Goal: Information Seeking & Learning: Learn about a topic

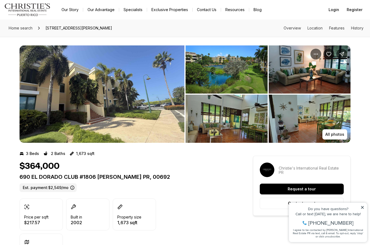
click at [319, 67] on img "View image gallery" at bounding box center [310, 70] width 82 height 48
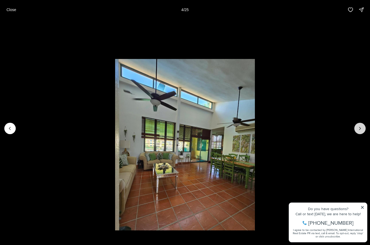
click at [358, 130] on icon "Next slide" at bounding box center [359, 128] width 5 height 5
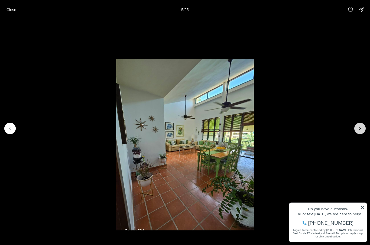
click at [357, 130] on icon "Next slide" at bounding box center [359, 128] width 5 height 5
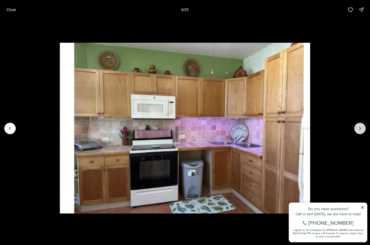
click at [354, 129] on button "Next slide" at bounding box center [359, 128] width 11 height 11
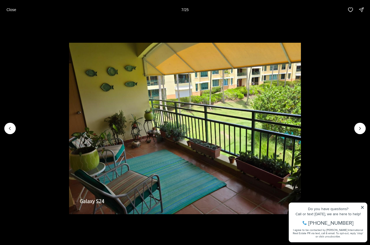
click at [301, 131] on img "7 of 25" at bounding box center [185, 129] width 232 height 172
click at [358, 129] on icon "Next slide" at bounding box center [359, 128] width 5 height 5
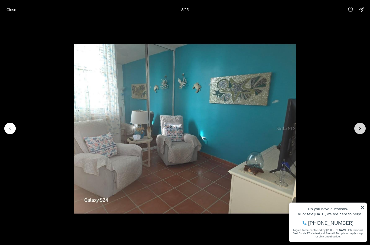
click at [359, 128] on icon "Next slide" at bounding box center [359, 128] width 5 height 5
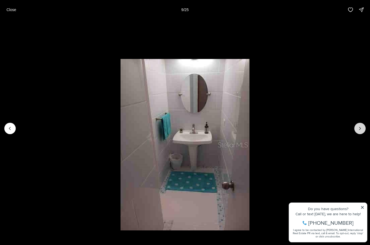
click at [358, 128] on icon "Next slide" at bounding box center [359, 128] width 5 height 5
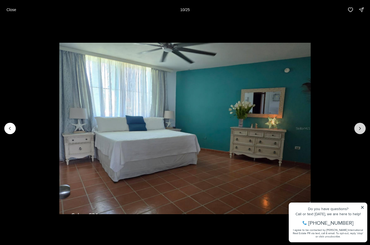
click at [360, 128] on icon "Next slide" at bounding box center [359, 128] width 5 height 5
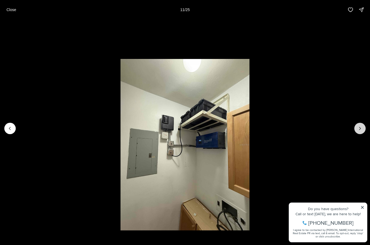
click at [360, 128] on icon "Next slide" at bounding box center [359, 128] width 5 height 5
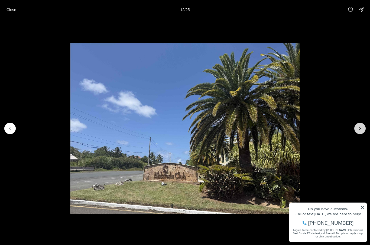
click at [358, 129] on icon "Next slide" at bounding box center [359, 128] width 5 height 5
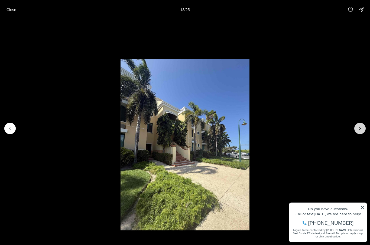
click at [358, 130] on icon "Next slide" at bounding box center [359, 128] width 5 height 5
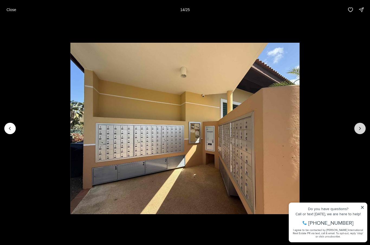
click at [356, 131] on button "Next slide" at bounding box center [359, 128] width 11 height 11
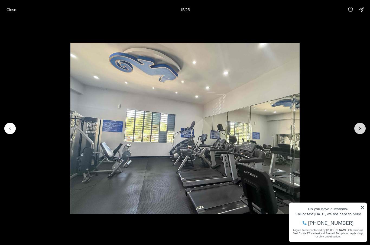
click at [360, 128] on icon "Next slide" at bounding box center [359, 128] width 1 height 3
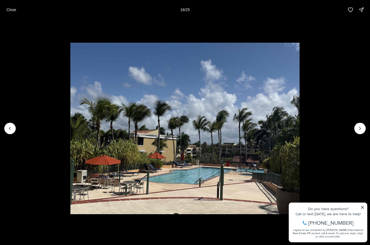
click at [300, 132] on img "16 of 25" at bounding box center [184, 129] width 229 height 172
click at [358, 130] on icon "Next slide" at bounding box center [359, 128] width 5 height 5
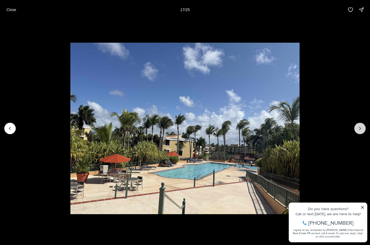
click at [359, 129] on icon "Next slide" at bounding box center [359, 128] width 5 height 5
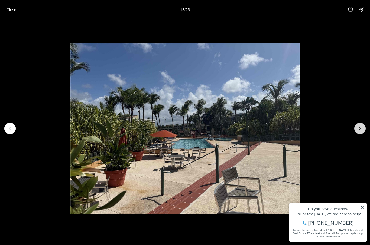
click at [357, 131] on button "Next slide" at bounding box center [359, 128] width 11 height 11
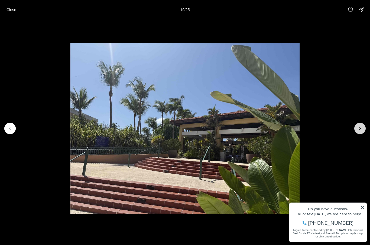
click at [357, 132] on button "Next slide" at bounding box center [359, 128] width 11 height 11
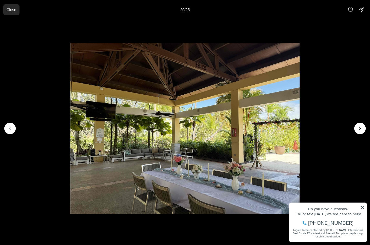
click at [12, 13] on button "Close" at bounding box center [11, 9] width 16 height 11
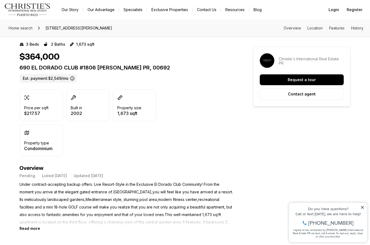
scroll to position [109, 0]
click at [363, 209] on div "Do you have questions?" at bounding box center [328, 209] width 73 height 4
click at [362, 209] on icon at bounding box center [362, 208] width 4 height 4
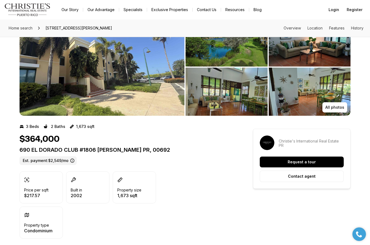
scroll to position [0, 0]
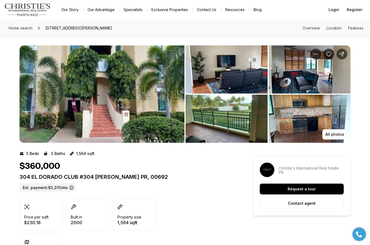
click at [251, 122] on img "View image gallery" at bounding box center [227, 119] width 82 height 48
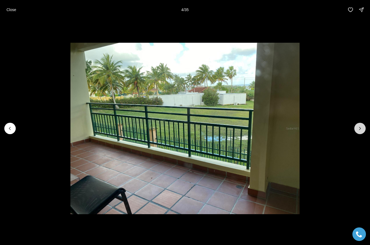
click at [362, 128] on icon "Next slide" at bounding box center [359, 128] width 5 height 5
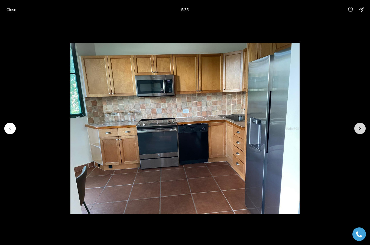
click at [357, 128] on icon "Next slide" at bounding box center [359, 128] width 5 height 5
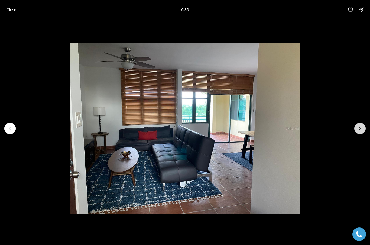
click at [360, 128] on icon "Next slide" at bounding box center [359, 128] width 1 height 3
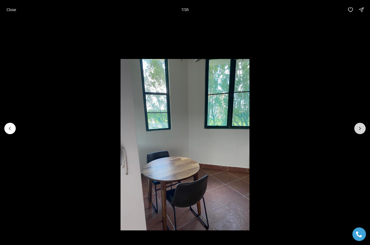
click at [362, 124] on button "Next slide" at bounding box center [359, 128] width 11 height 11
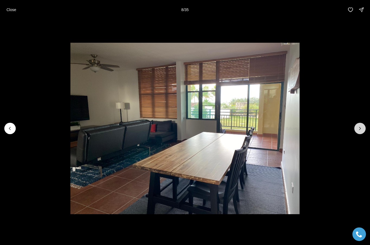
click at [362, 126] on icon "Next slide" at bounding box center [359, 128] width 5 height 5
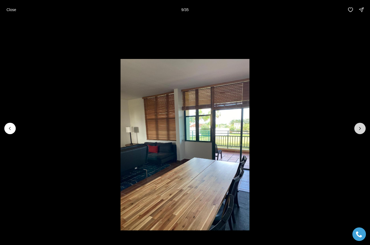
click at [358, 128] on icon "Next slide" at bounding box center [359, 128] width 5 height 5
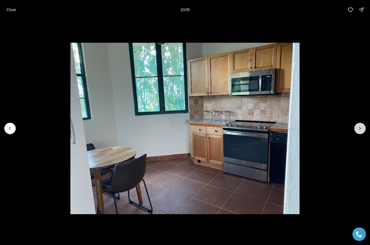
click at [356, 129] on button "Next slide" at bounding box center [359, 128] width 11 height 11
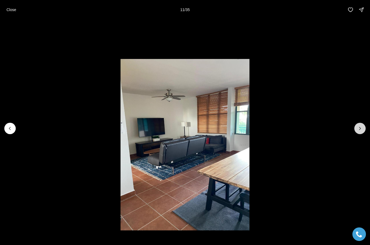
click at [357, 131] on icon "Next slide" at bounding box center [359, 128] width 5 height 5
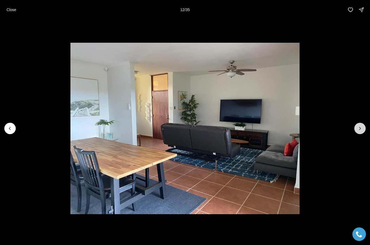
click at [361, 127] on icon "Next slide" at bounding box center [359, 128] width 5 height 5
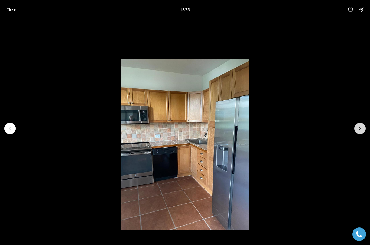
click at [361, 127] on icon "Next slide" at bounding box center [359, 128] width 5 height 5
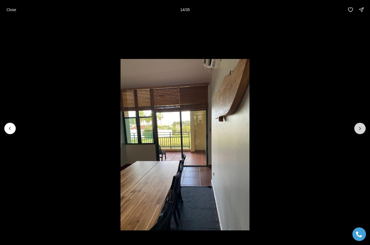
click at [360, 128] on icon "Next slide" at bounding box center [359, 128] width 1 height 3
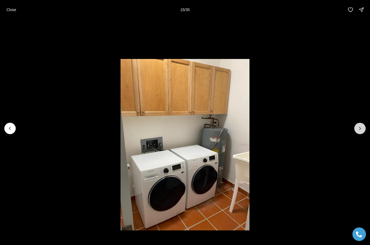
click at [359, 127] on icon "Next slide" at bounding box center [359, 128] width 5 height 5
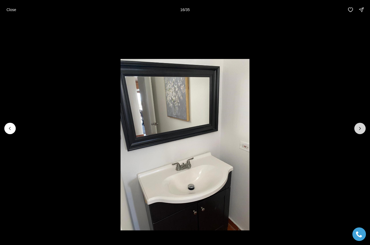
click at [361, 127] on icon "Next slide" at bounding box center [359, 128] width 5 height 5
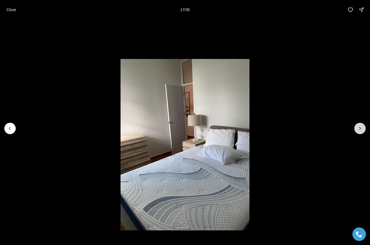
click at [361, 126] on icon "Next slide" at bounding box center [359, 128] width 5 height 5
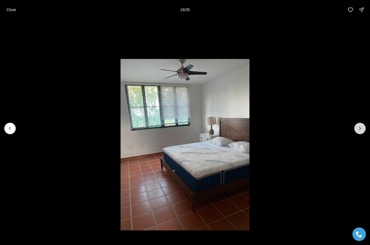
click at [362, 126] on icon "Next slide" at bounding box center [359, 128] width 5 height 5
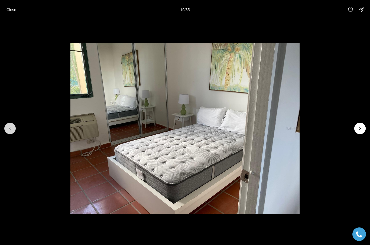
click at [12, 131] on icon "Previous slide" at bounding box center [9, 128] width 5 height 5
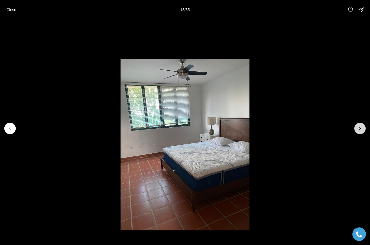
click at [359, 130] on icon "Next slide" at bounding box center [359, 128] width 1 height 3
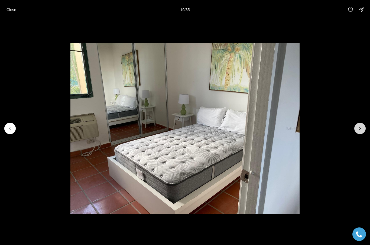
click at [359, 131] on icon "Next slide" at bounding box center [359, 128] width 5 height 5
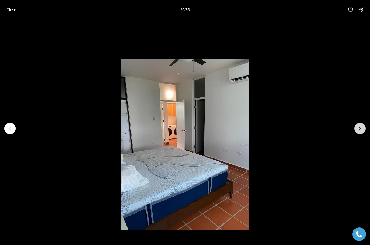
click at [362, 131] on icon "Next slide" at bounding box center [359, 128] width 5 height 5
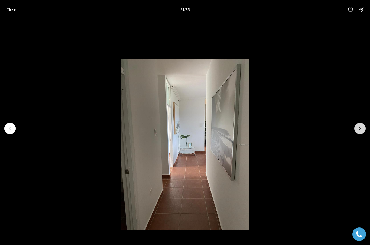
click at [358, 131] on icon "Next slide" at bounding box center [359, 128] width 5 height 5
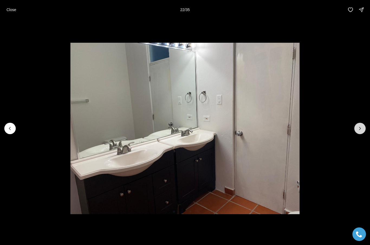
click at [358, 128] on icon "Next slide" at bounding box center [359, 128] width 5 height 5
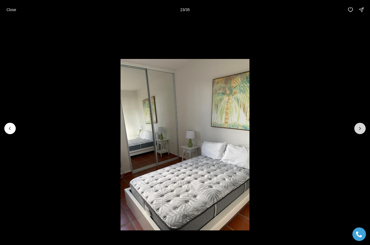
click at [360, 129] on icon "Next slide" at bounding box center [359, 128] width 5 height 5
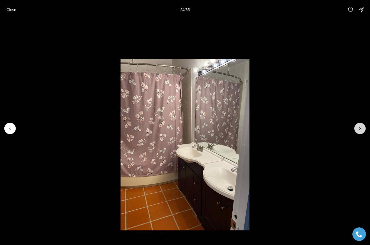
click at [361, 129] on icon "Next slide" at bounding box center [359, 128] width 5 height 5
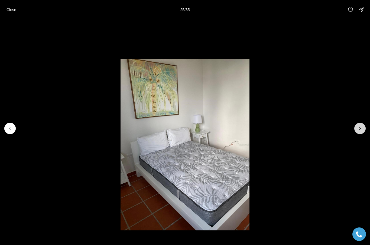
click at [362, 129] on icon "Next slide" at bounding box center [359, 128] width 5 height 5
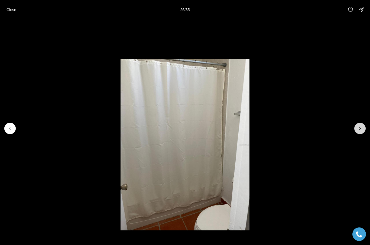
click at [360, 129] on icon "Next slide" at bounding box center [359, 128] width 5 height 5
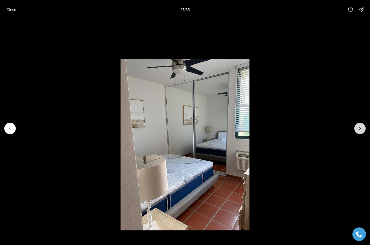
click at [360, 130] on icon "Next slide" at bounding box center [359, 128] width 5 height 5
